Goal: Register for event/course

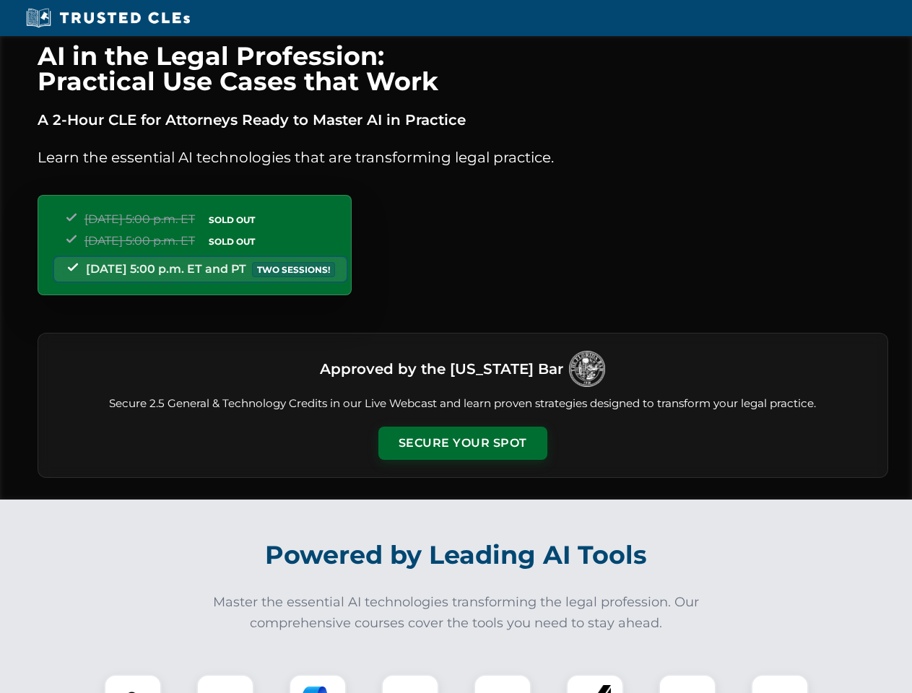
click at [462, 443] on button "Secure Your Spot" at bounding box center [462, 443] width 169 height 33
click at [133, 684] on img at bounding box center [133, 703] width 42 height 42
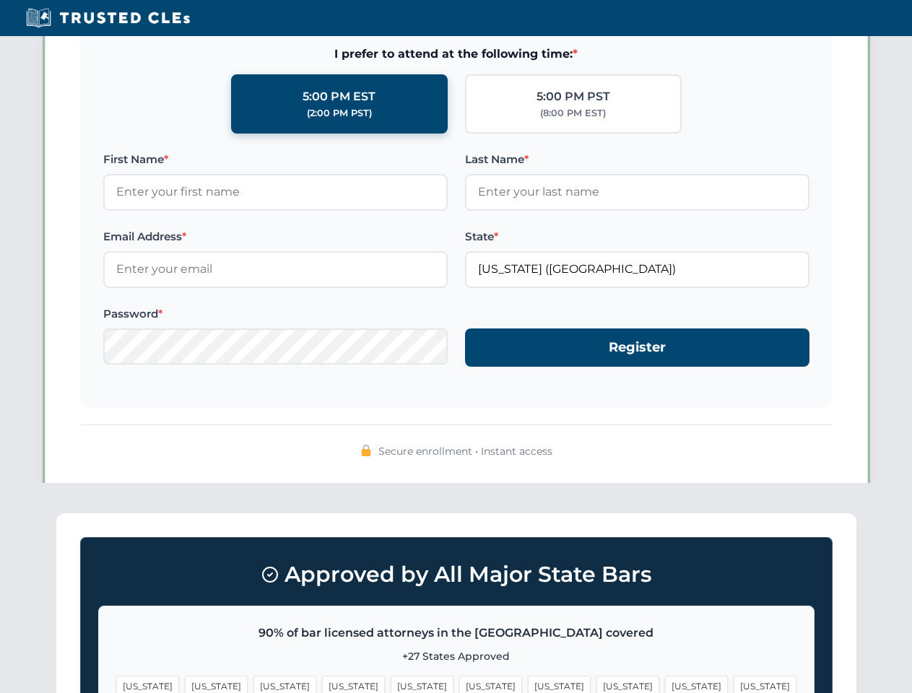
click at [528, 684] on span "[US_STATE]" at bounding box center [559, 686] width 63 height 21
click at [665, 684] on span "[US_STATE]" at bounding box center [696, 686] width 63 height 21
